Goal: Complete application form

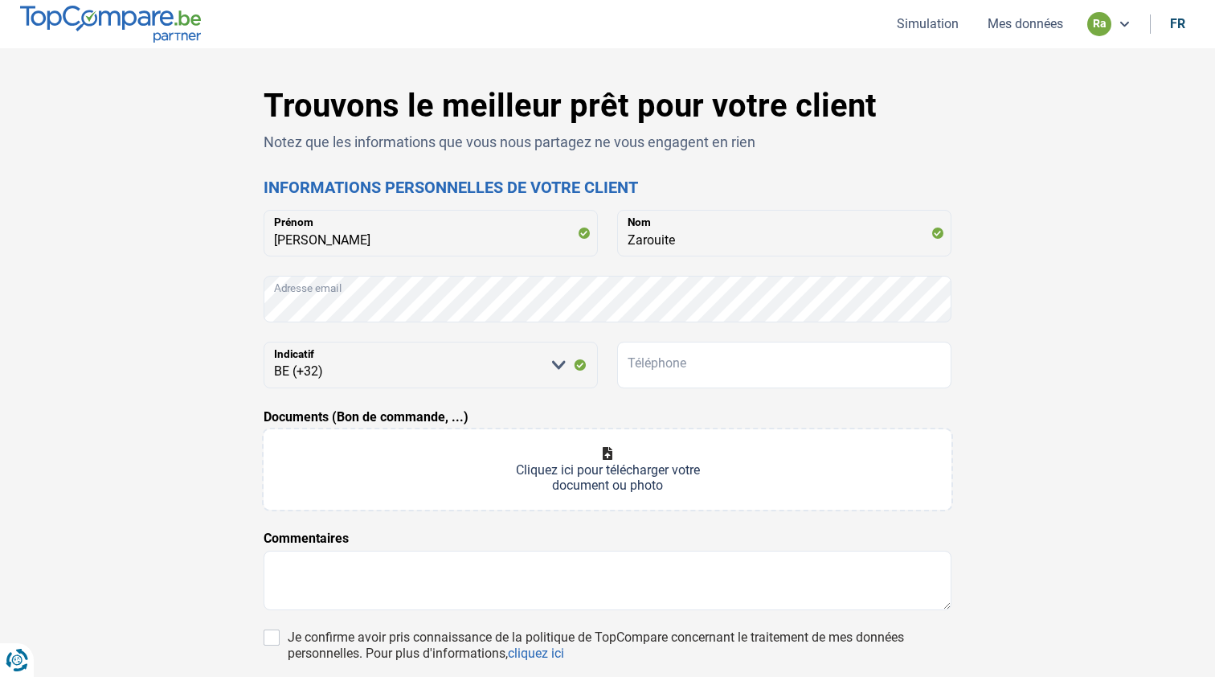
select select "32"
click at [1099, 318] on div "Trouvons le meilleur prêt pour votre client Notez que les informations que vous…" at bounding box center [607, 455] width 1061 height 736
click at [657, 355] on input "Téléphone" at bounding box center [784, 365] width 334 height 47
click at [641, 371] on input "Téléphone" at bounding box center [784, 365] width 334 height 47
click at [641, 370] on input "Téléphone" at bounding box center [784, 365] width 334 height 47
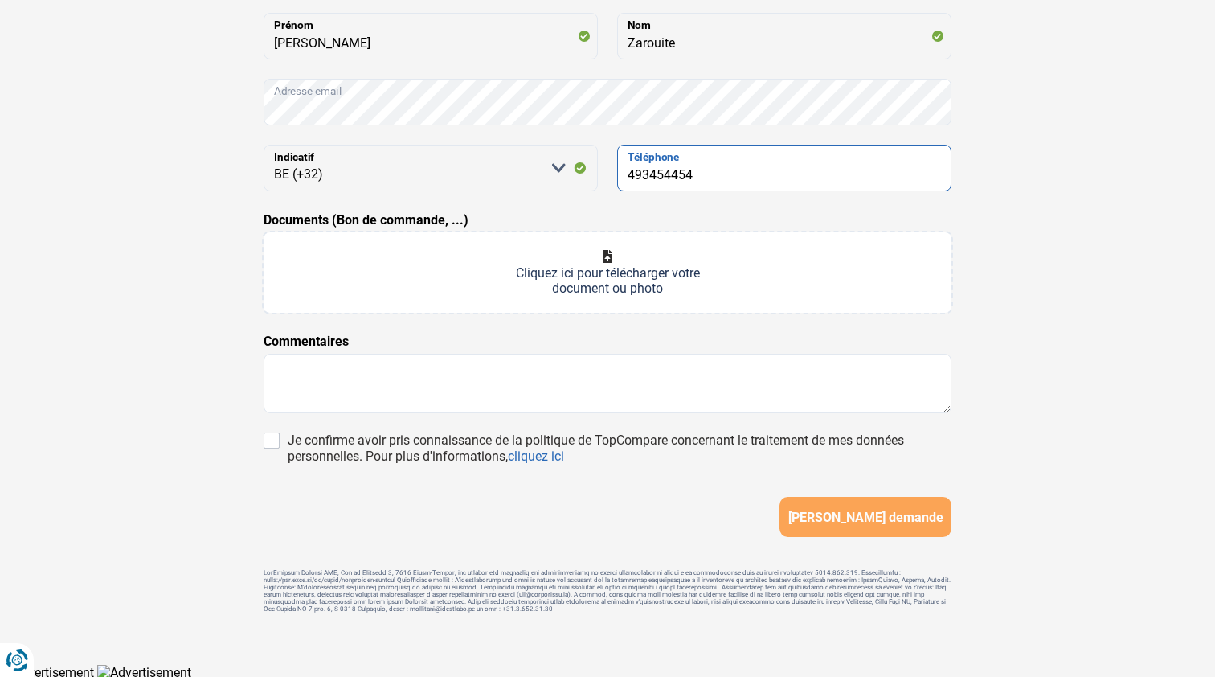
scroll to position [198, 0]
type input "493454454"
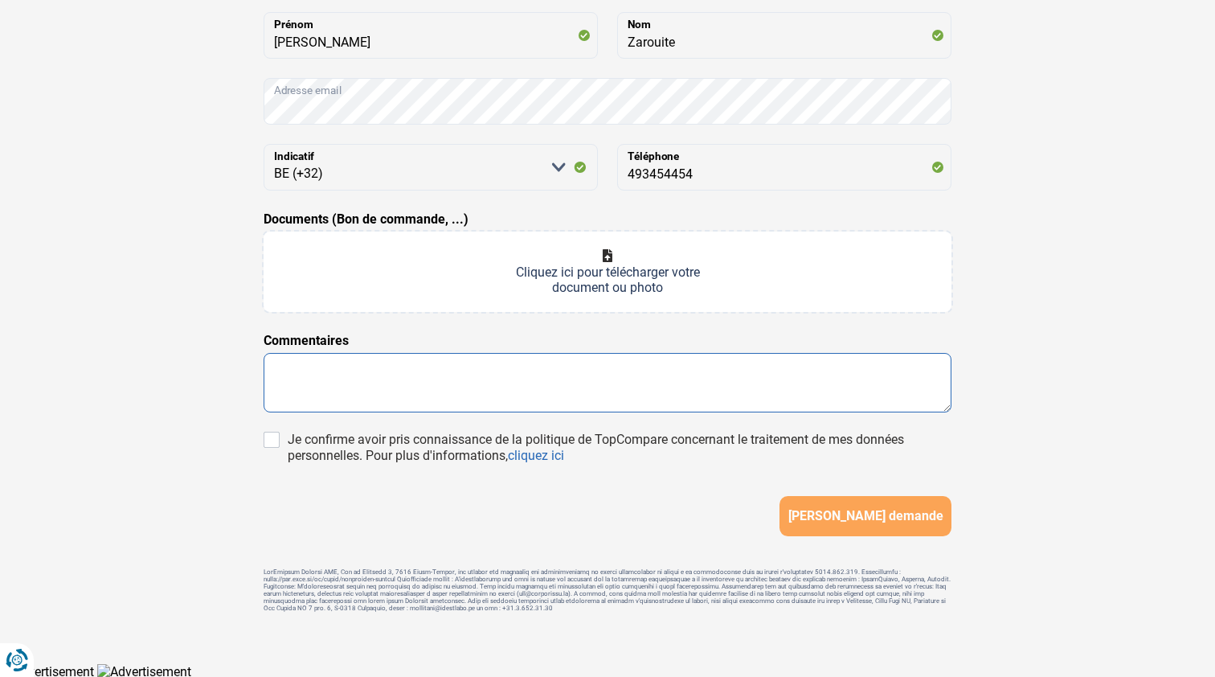
click at [356, 367] on textarea at bounding box center [608, 382] width 688 height 59
type textarea "B"
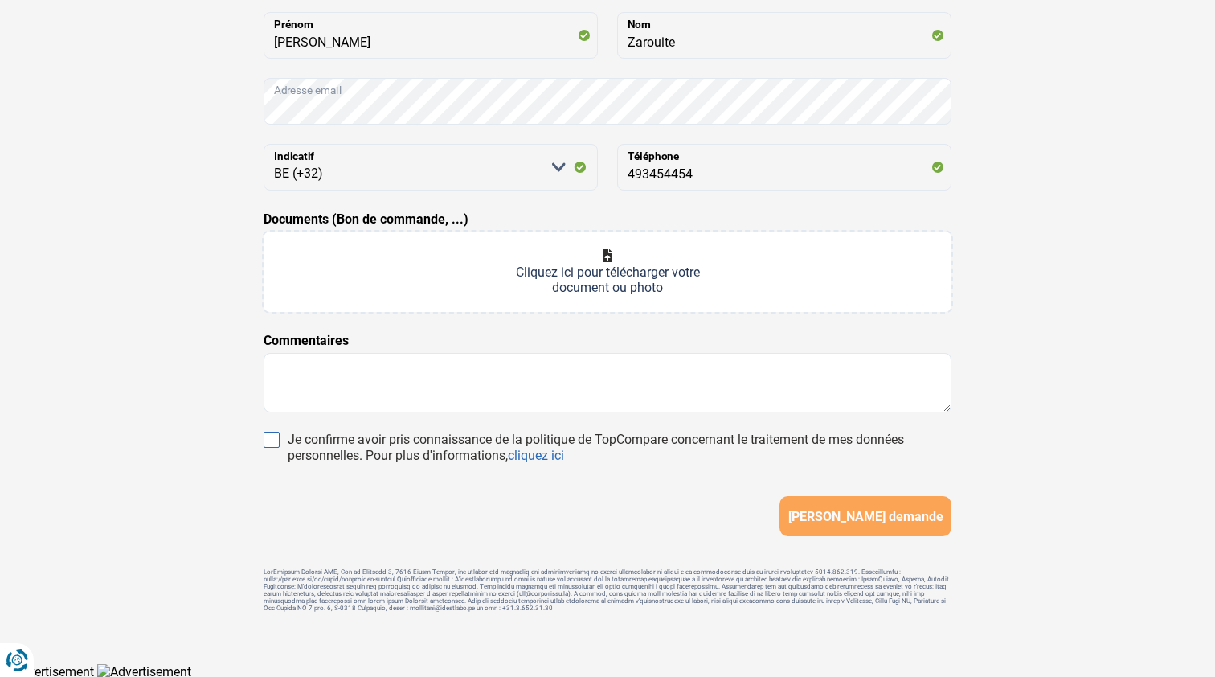
click at [272, 438] on input "Je confirme avoir pris connaissance de la politique de TopCompare concernant le…" at bounding box center [272, 440] width 16 height 16
checkbox input "true"
click at [850, 510] on button "[PERSON_NAME] demande" at bounding box center [866, 516] width 172 height 40
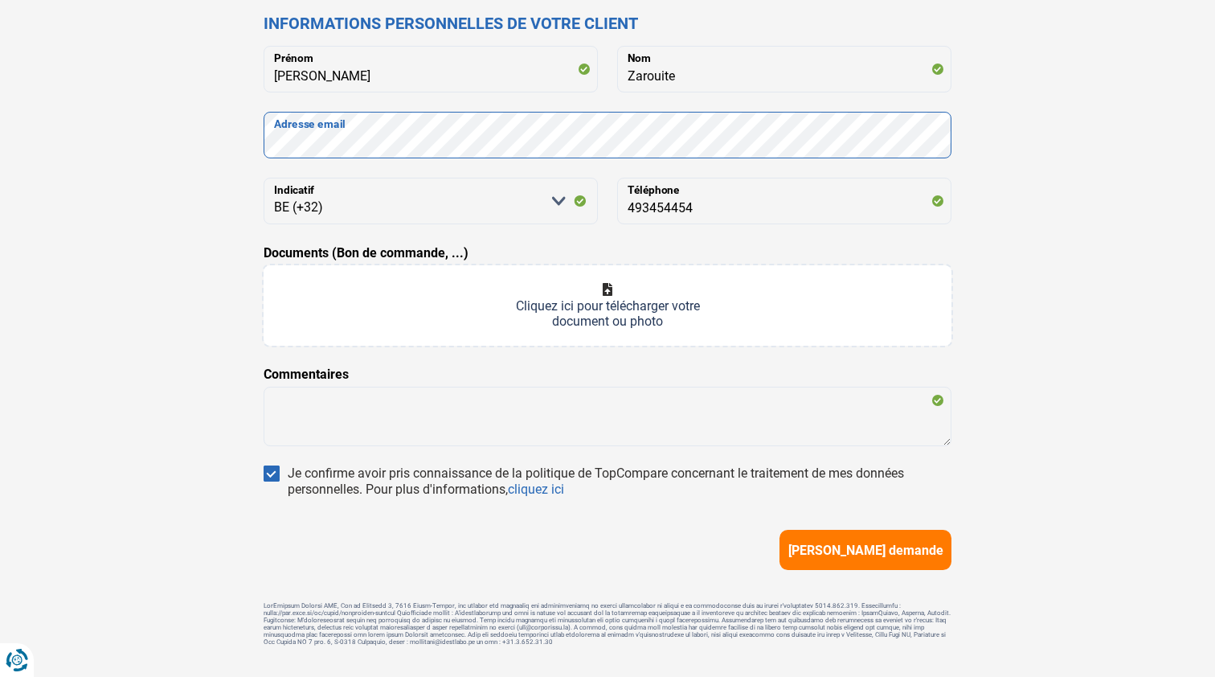
scroll to position [176, 0]
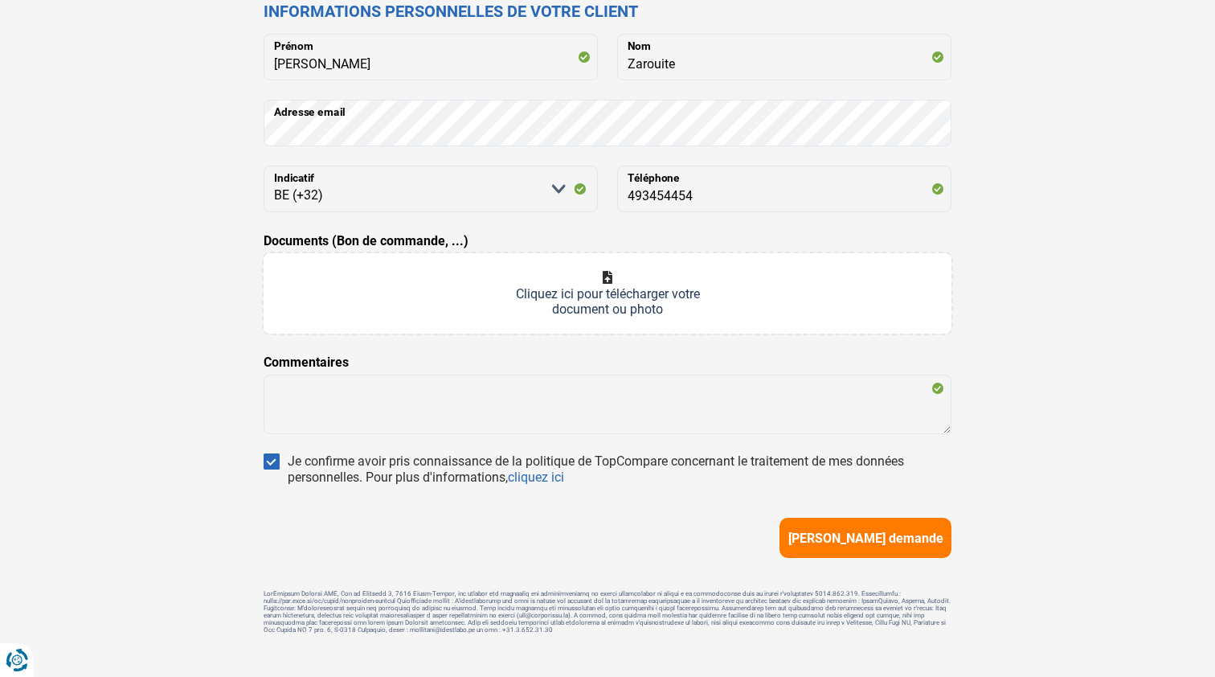
click at [827, 539] on span "[PERSON_NAME] demande" at bounding box center [866, 538] width 155 height 15
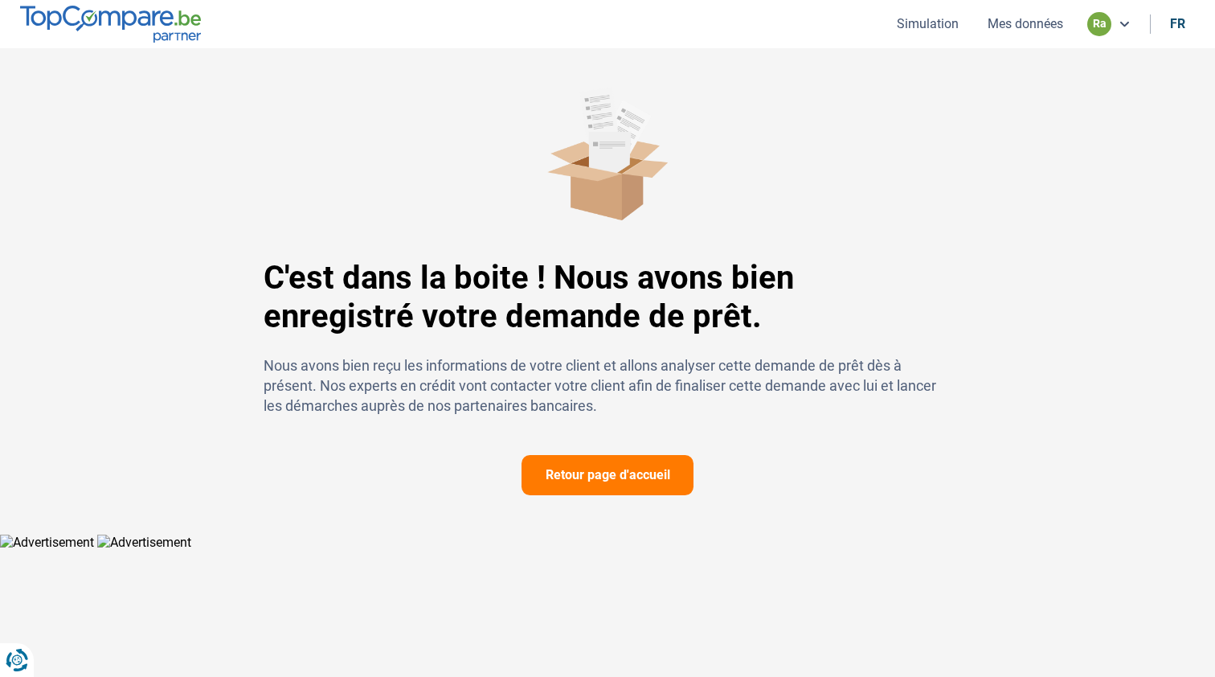
click at [597, 479] on html "Vous avez le contrôle de vos données Nous utilisons des cookies, tout comme nos…" at bounding box center [607, 275] width 1215 height 550
